Goal: Find specific page/section: Find specific page/section

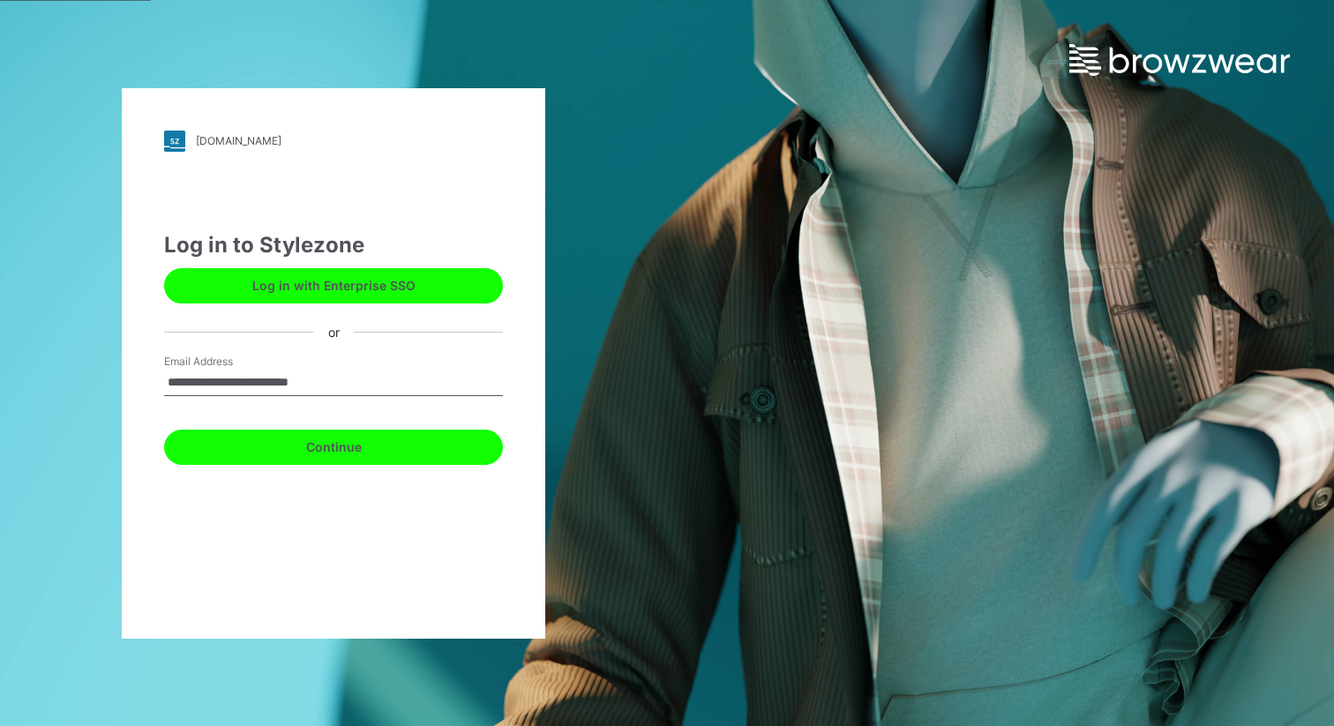
click at [372, 448] on button "Continue" at bounding box center [333, 447] width 339 height 35
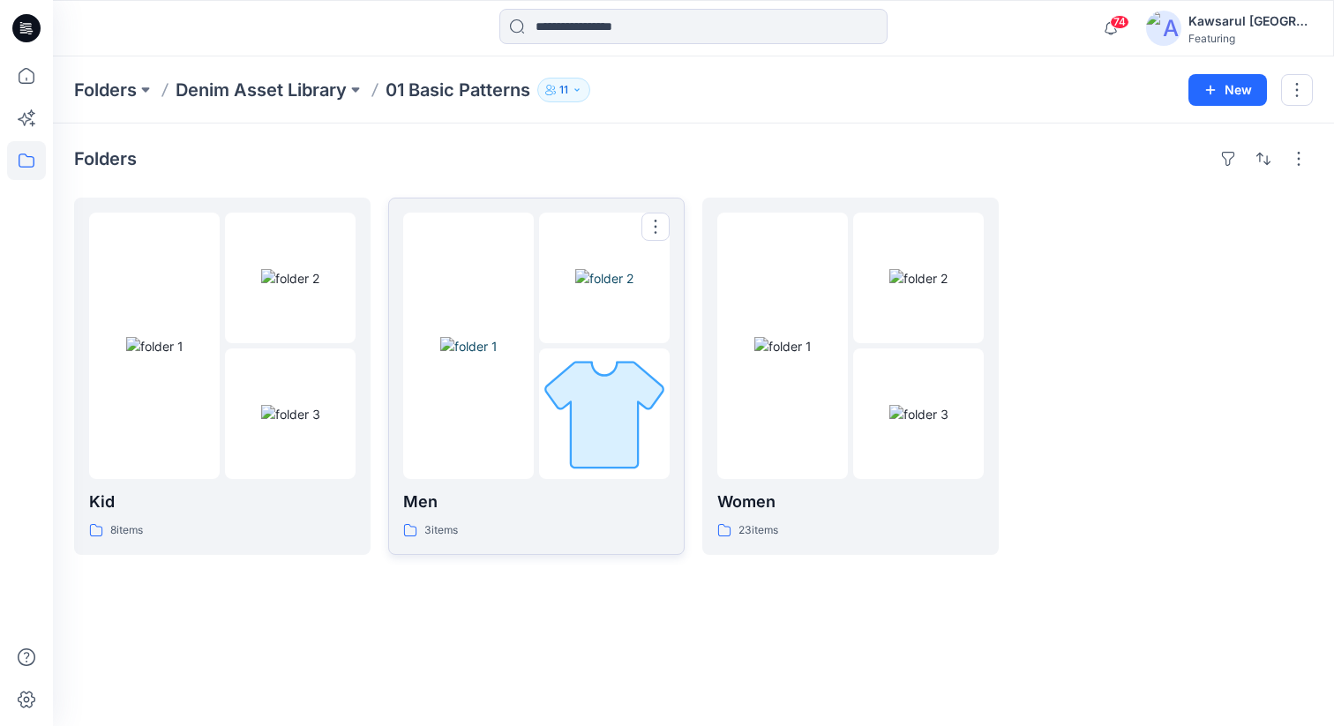
click at [497, 362] on div at bounding box center [468, 346] width 131 height 267
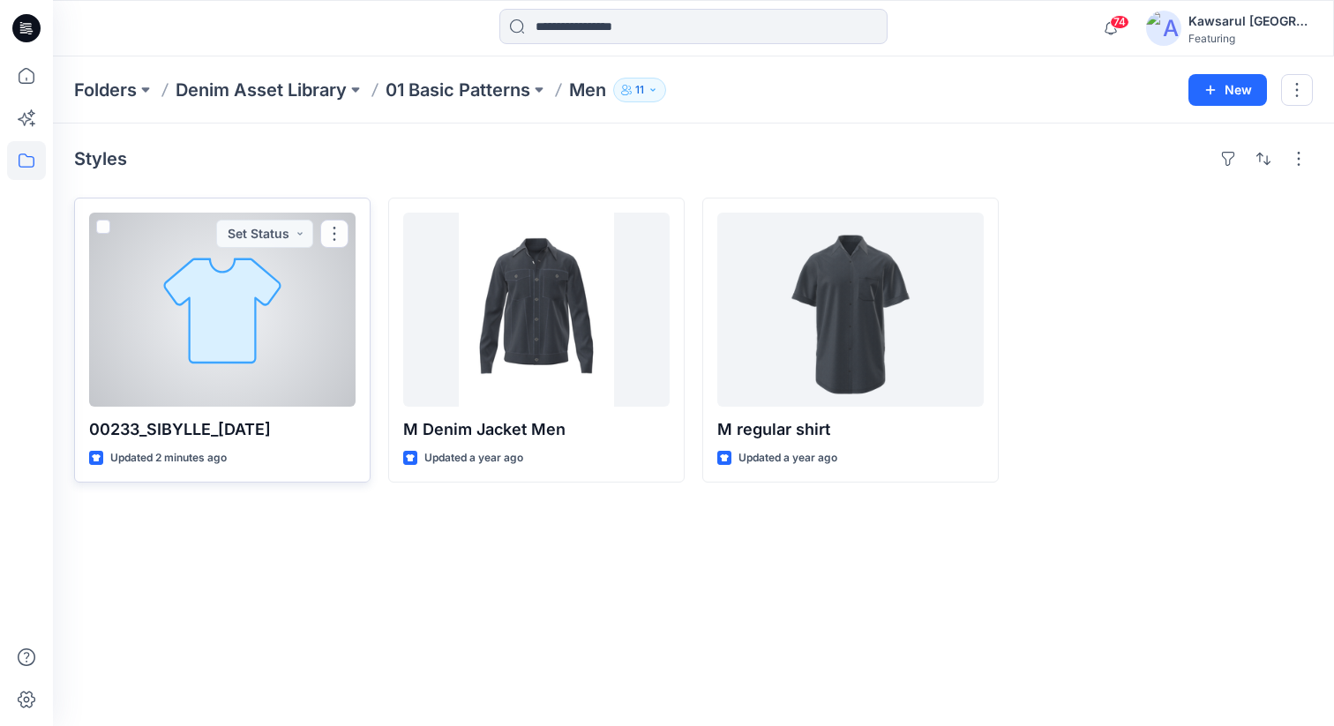
click at [247, 345] on div at bounding box center [222, 310] width 267 height 194
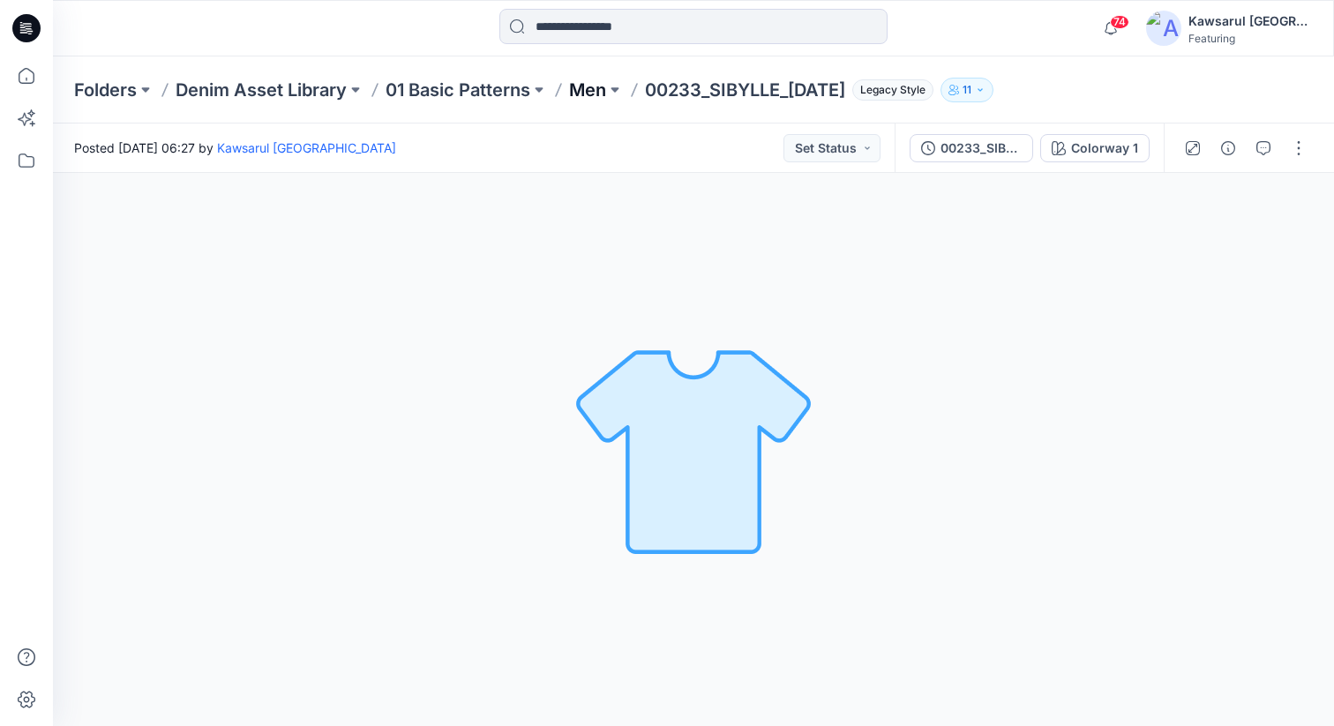
click at [588, 99] on p "Men" at bounding box center [587, 90] width 37 height 25
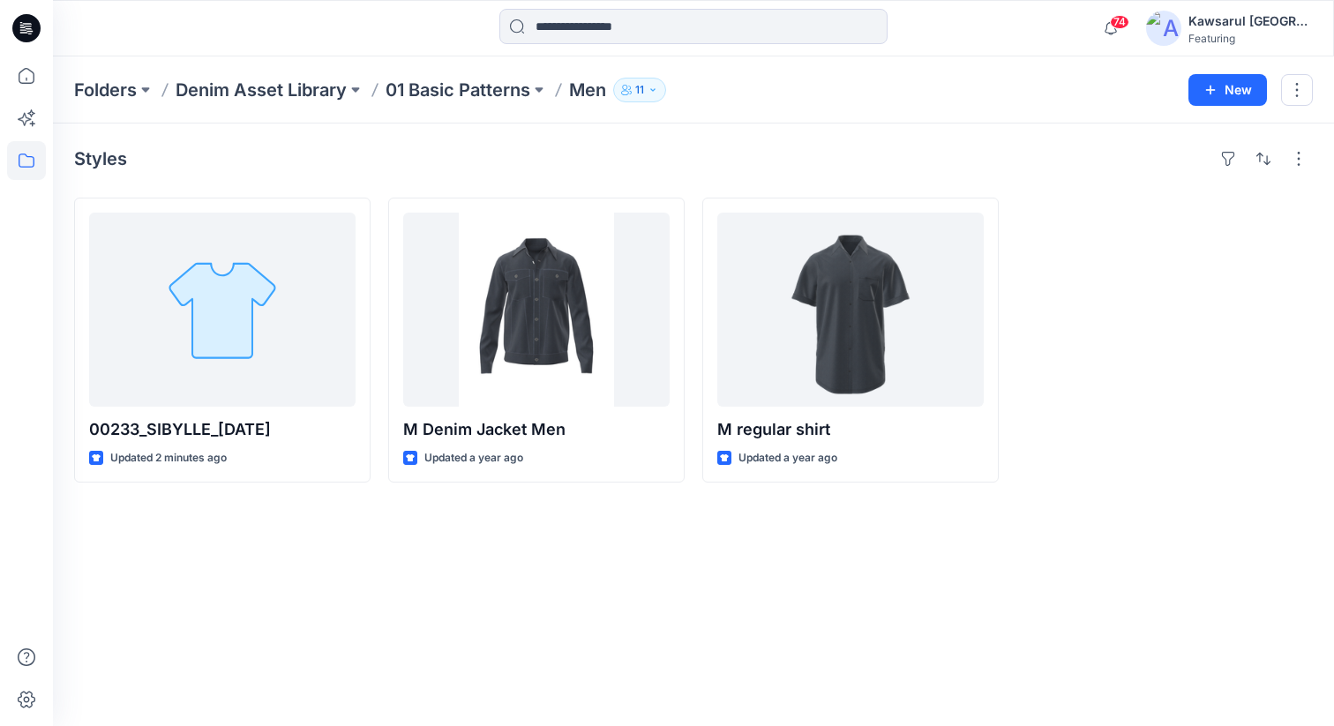
click at [696, 145] on div "Styles" at bounding box center [693, 159] width 1239 height 28
